Goal: Task Accomplishment & Management: Manage account settings

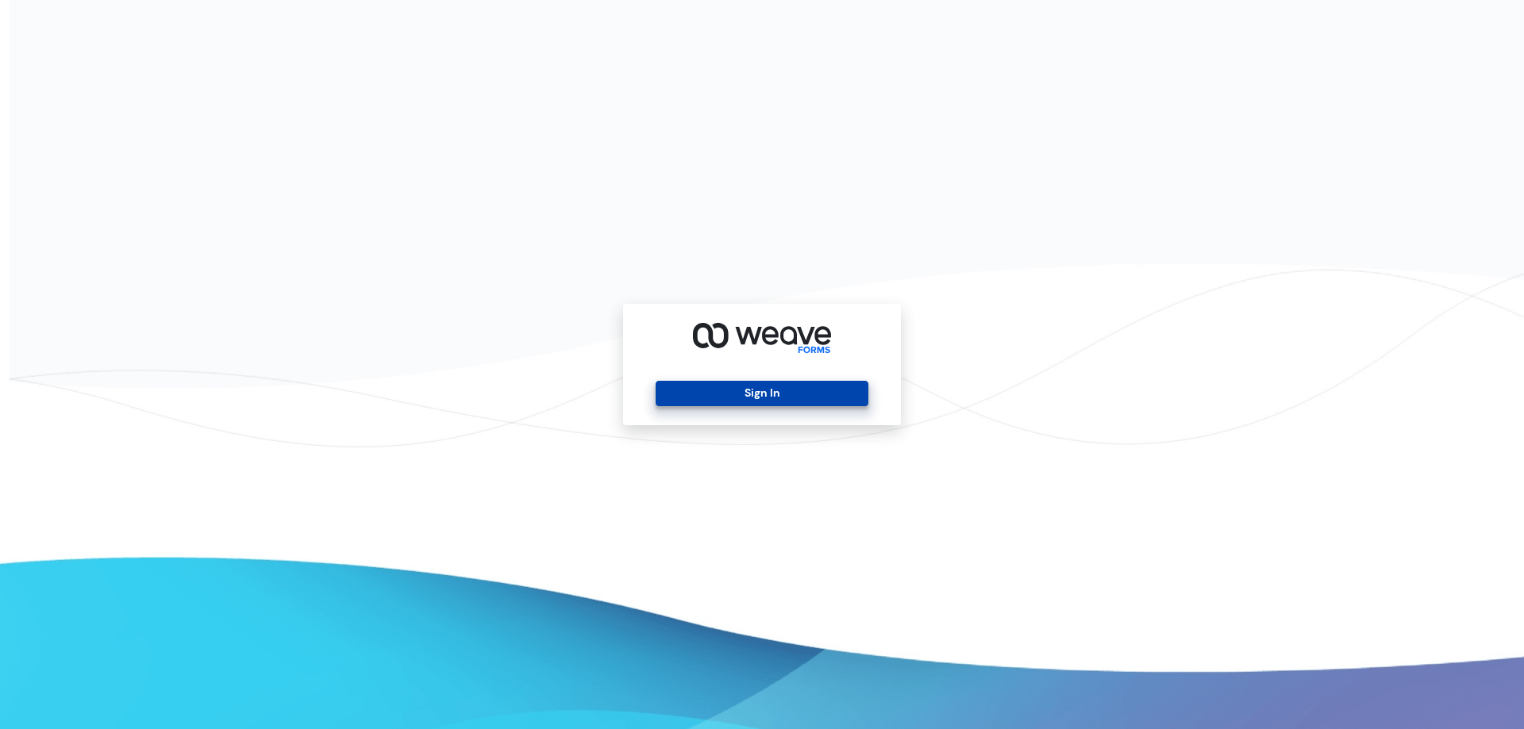
click at [767, 390] on button "Sign In" at bounding box center [761, 393] width 212 height 25
